Goal: Task Accomplishment & Management: Manage account settings

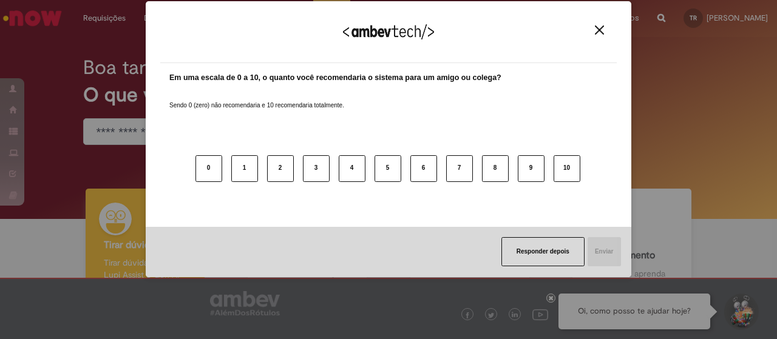
click at [604, 35] on button "Close" at bounding box center [599, 30] width 16 height 10
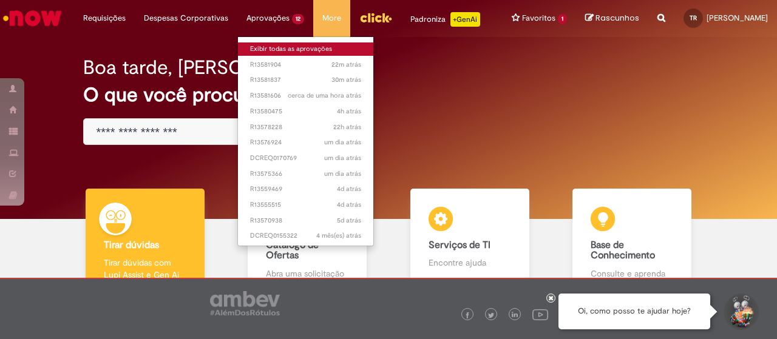
click at [265, 49] on link "Exibir todas as aprovações" at bounding box center [305, 48] width 135 height 13
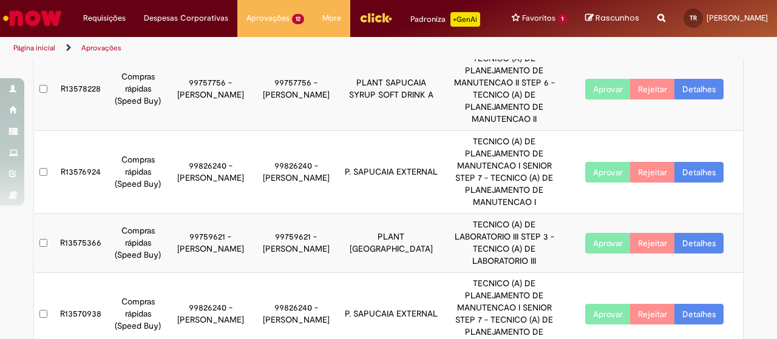
scroll to position [365, 0]
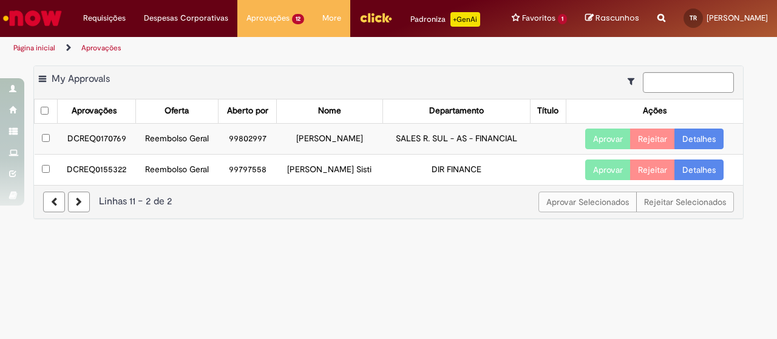
scroll to position [0, 0]
click at [112, 150] on td "DCREQ0170769" at bounding box center [97, 138] width 78 height 31
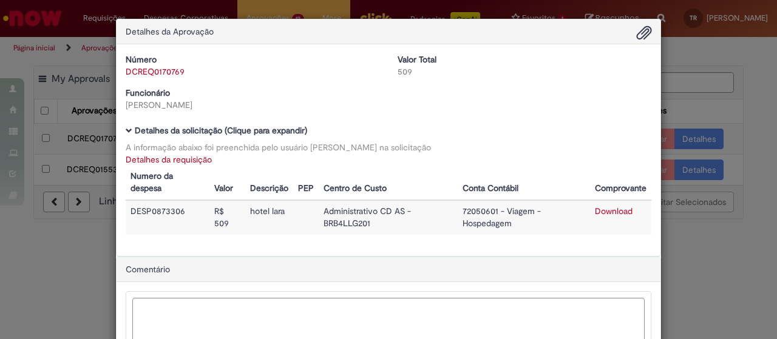
click at [167, 158] on link "Detalhes da requisição" at bounding box center [169, 159] width 86 height 11
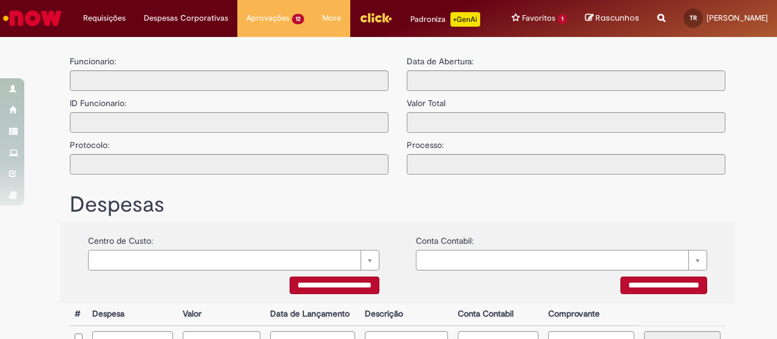
type input "**********"
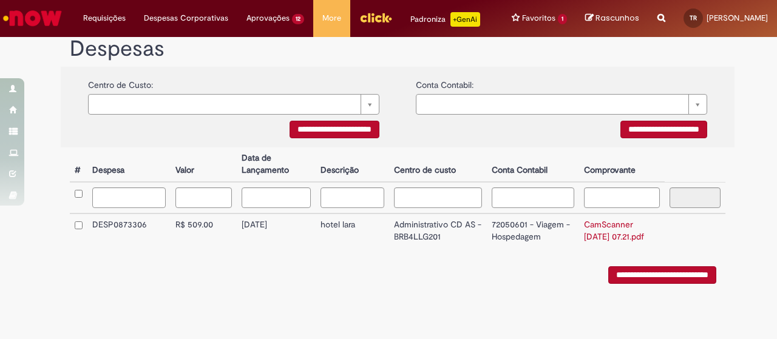
scroll to position [277, 0]
click at [612, 235] on link "CamScanner [DATE] 07.21.pdf" at bounding box center [614, 230] width 60 height 23
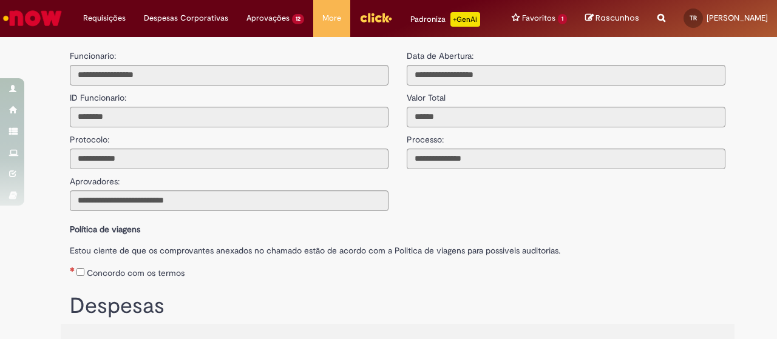
scroll to position [0, 0]
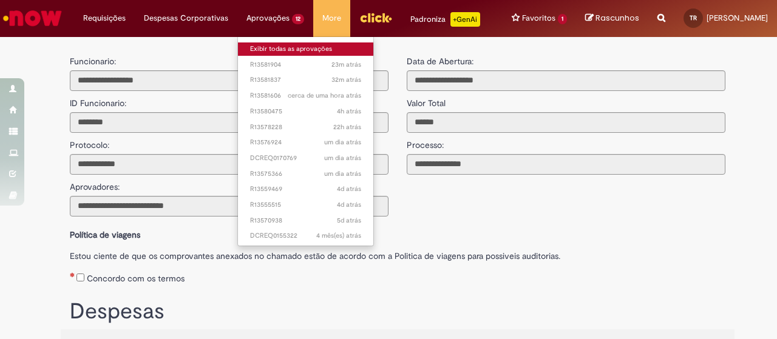
click at [263, 49] on link "Exibir todas as aprovações" at bounding box center [305, 48] width 135 height 13
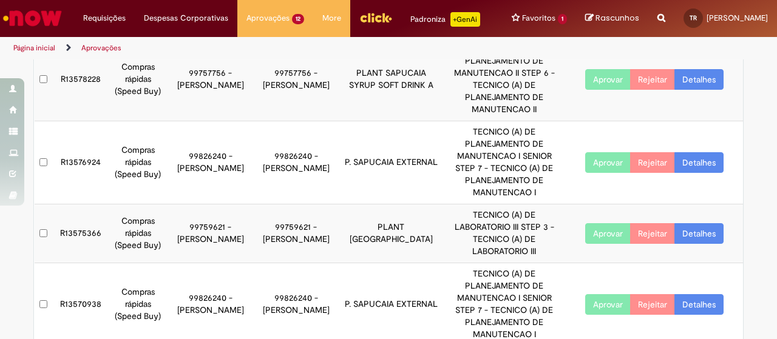
scroll to position [365, 0]
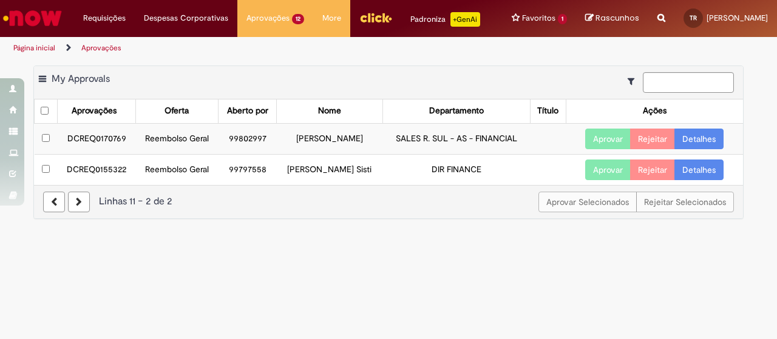
scroll to position [0, 0]
click at [605, 149] on button "Aprovar" at bounding box center [608, 139] width 46 height 21
